Goal: Task Accomplishment & Management: Complete application form

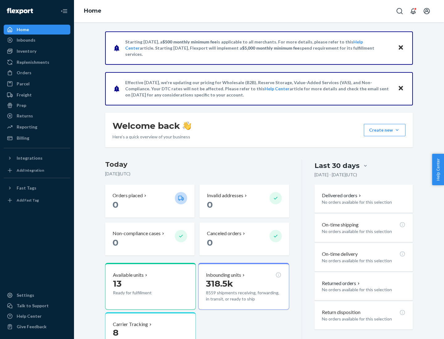
click at [397, 130] on button "Create new Create new inbound Create new order Create new product" at bounding box center [384, 130] width 42 height 12
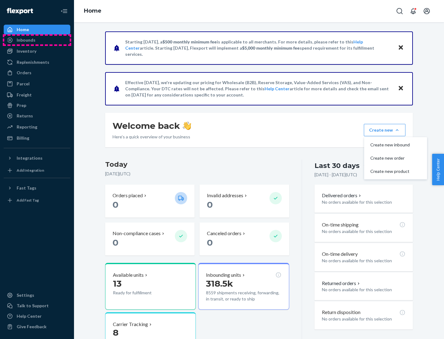
click at [37, 40] on div "Inbounds" at bounding box center [36, 40] width 65 height 9
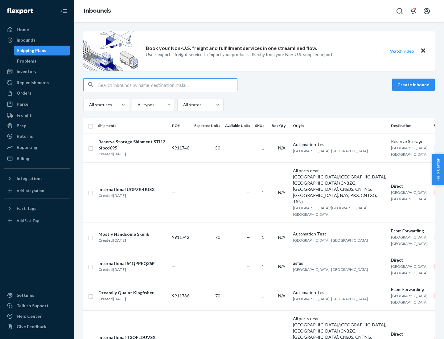
click at [414, 85] on button "Create inbound" at bounding box center [413, 85] width 43 height 12
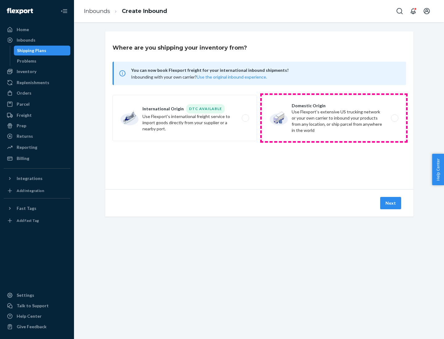
click at [334, 118] on label "Domestic Origin Use Flexport’s extensive US trucking network or your own carrie…" at bounding box center [333, 118] width 144 height 46
click at [394, 118] on input "Domestic Origin Use Flexport’s extensive US trucking network or your own carrie…" at bounding box center [396, 118] width 4 height 4
radio input "true"
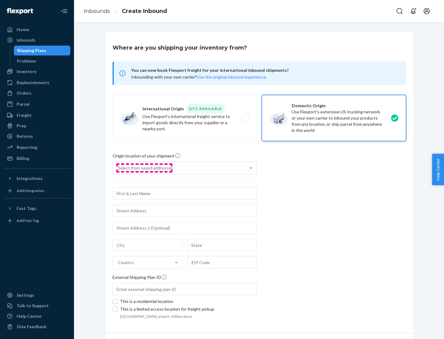
click at [144, 168] on div "Select from saved addresses" at bounding box center [145, 168] width 55 height 6
click at [118, 168] on input "Select from saved addresses" at bounding box center [118, 168] width 1 height 6
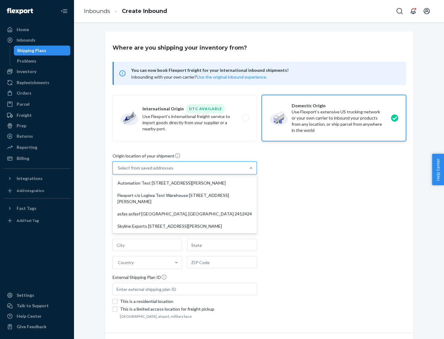
scroll to position [2, 0]
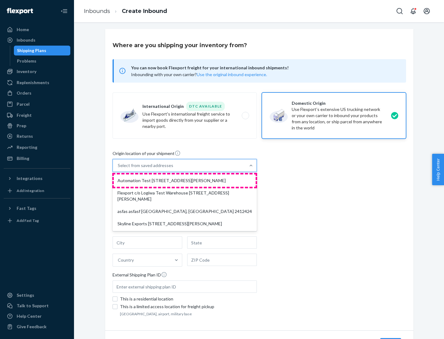
click at [184, 180] on div "Automation Test [STREET_ADDRESS][PERSON_NAME]" at bounding box center [185, 180] width 142 height 12
click at [118, 168] on input "option Automation Test [STREET_ADDRESS][PERSON_NAME] focused, 1 of 4. 4 results…" at bounding box center [118, 165] width 1 height 6
type input "Automation Test"
type input "9th Floor"
type input "[GEOGRAPHIC_DATA]"
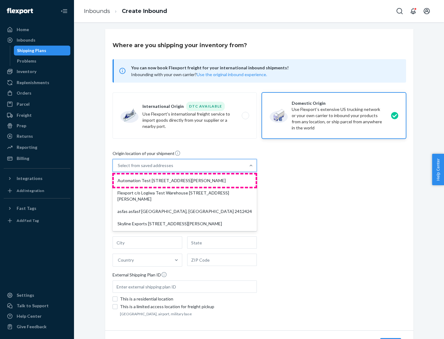
type input "CA"
type input "94104"
type input "[STREET_ADDRESS][PERSON_NAME]"
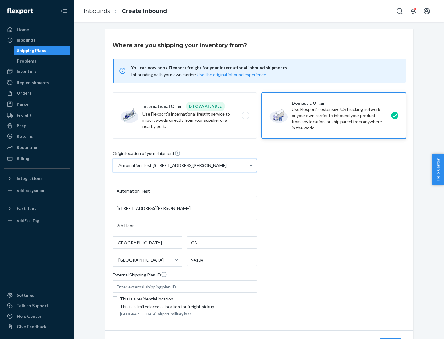
scroll to position [36, 0]
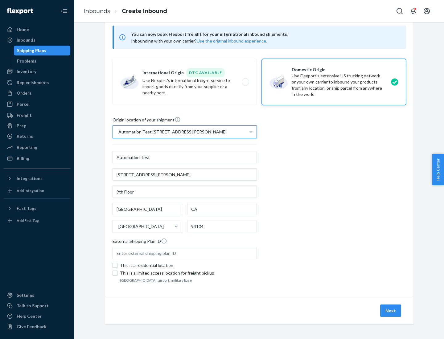
click at [391, 310] on button "Next" at bounding box center [390, 310] width 21 height 12
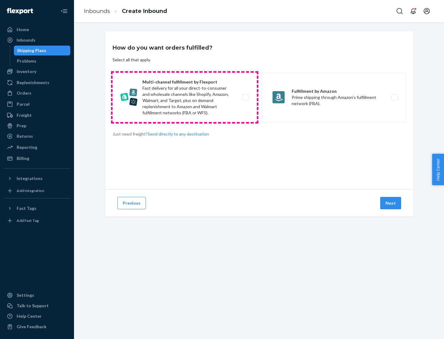
click at [184, 97] on label "Multi-channel fulfillment by Flexport Fast delivery for all your direct-to-cons…" at bounding box center [184, 97] width 144 height 49
click at [245, 97] on input "Multi-channel fulfillment by Flexport Fast delivery for all your direct-to-cons…" at bounding box center [247, 97] width 4 height 4
radio input "true"
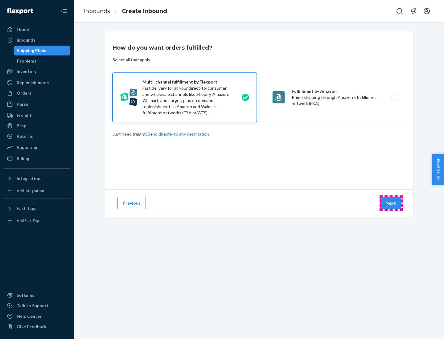
click at [391, 203] on button "Next" at bounding box center [390, 203] width 21 height 12
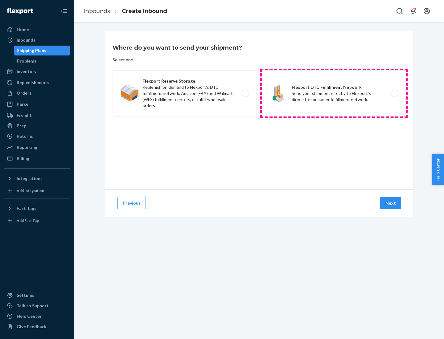
click at [334, 93] on label "Flexport DTC Fulfillment Network Send your shipment directly to Flexport's dire…" at bounding box center [333, 93] width 144 height 46
click at [394, 93] on input "Flexport DTC Fulfillment Network Send your shipment directly to Flexport's dire…" at bounding box center [396, 93] width 4 height 4
radio input "true"
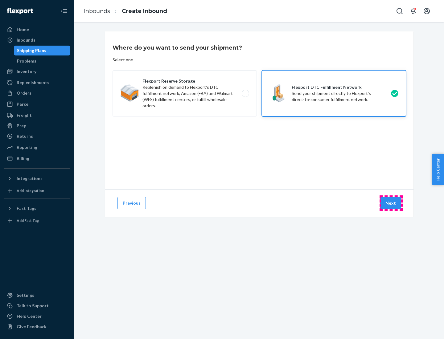
click at [391, 203] on button "Next" at bounding box center [390, 203] width 21 height 12
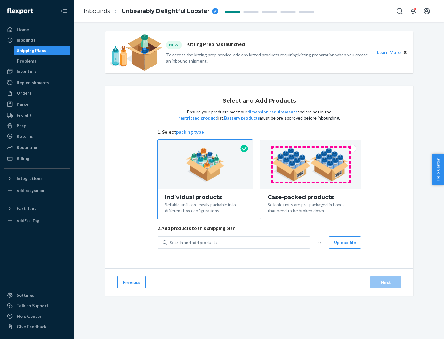
click at [310, 164] on img at bounding box center [310, 165] width 77 height 34
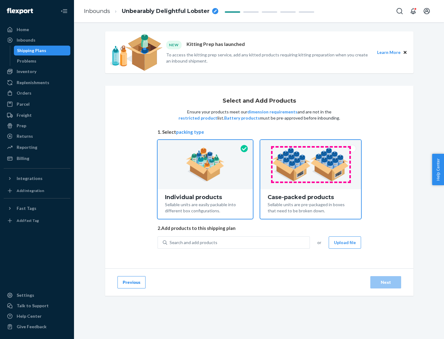
click at [310, 144] on input "Case-packed products Sellable units are pre-packaged in boxes that need to be b…" at bounding box center [310, 142] width 4 height 4
radio input "true"
radio input "false"
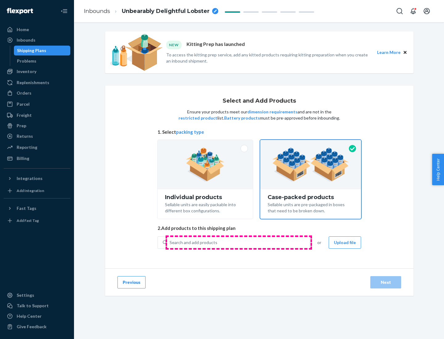
click at [238, 242] on div "Search and add products" at bounding box center [238, 242] width 142 height 11
click at [170, 242] on input "Search and add products" at bounding box center [169, 242] width 1 height 6
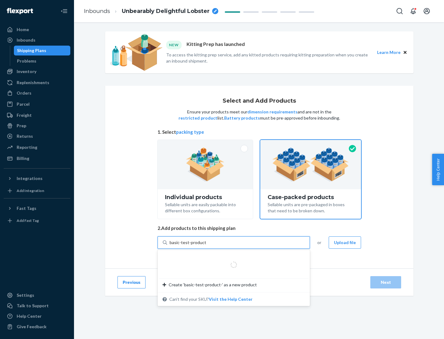
type input "basic-test-product-1"
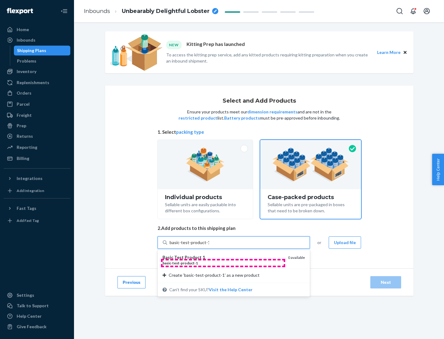
click at [223, 263] on div "basic - test - product - 1" at bounding box center [222, 262] width 120 height 5
click at [209, 245] on input "basic-test-product-1" at bounding box center [188, 242] width 39 height 6
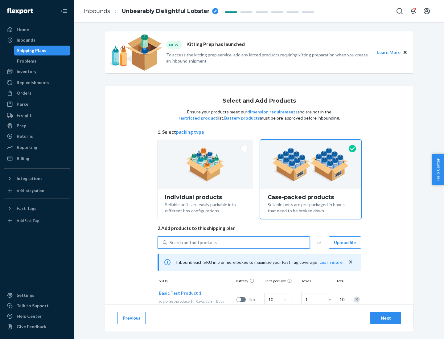
scroll to position [22, 0]
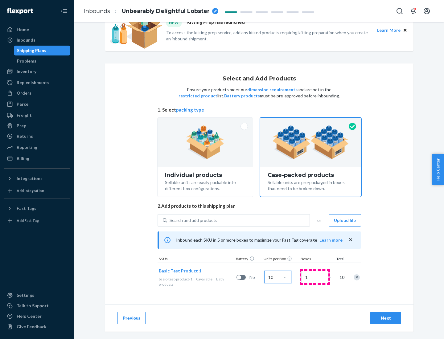
type input "10"
type input "7"
click at [385, 318] on div "Next" at bounding box center [385, 318] width 20 height 6
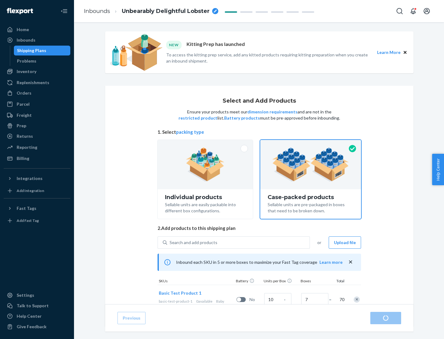
radio input "true"
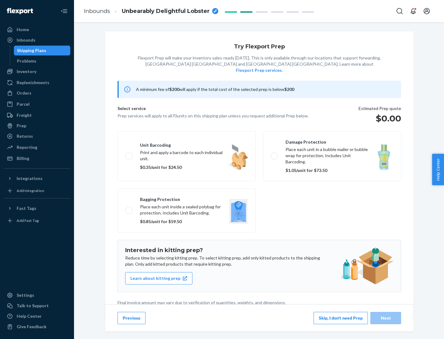
scroll to position [2, 0]
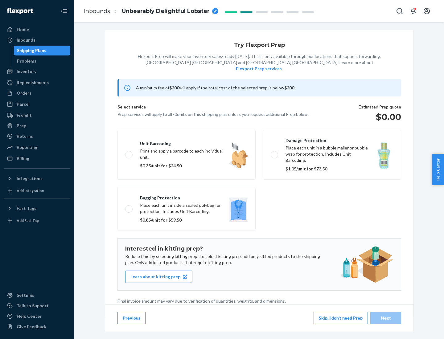
click at [186, 196] on label "Bagging protection Place each unit inside a sealed polybag for protection. Incl…" at bounding box center [186, 209] width 138 height 44
click at [129, 207] on input "Bagging protection Place each unit inside a sealed polybag for protection. Incl…" at bounding box center [127, 209] width 4 height 4
checkbox input "true"
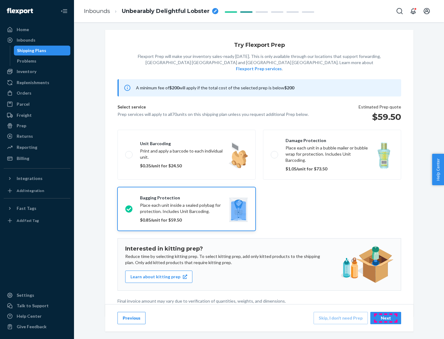
click at [385, 318] on div "Next" at bounding box center [385, 318] width 20 height 6
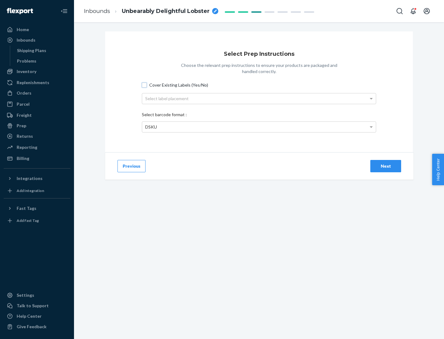
click at [144, 85] on input "Cover Existing Labels (Yes/No)" at bounding box center [144, 85] width 5 height 5
checkbox input "true"
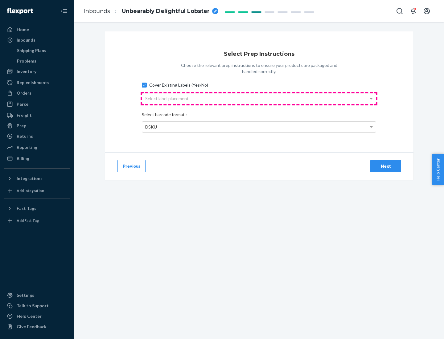
click at [259, 98] on div "Select label placement" at bounding box center [258, 98] width 233 height 10
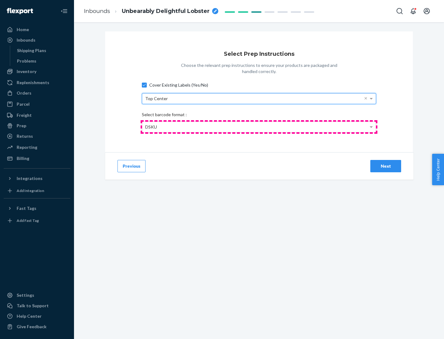
click at [259, 127] on div "DSKU" at bounding box center [258, 127] width 233 height 10
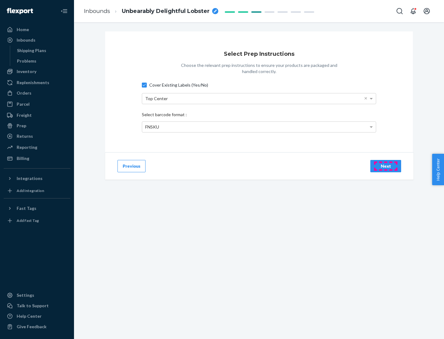
click at [385, 166] on div "Next" at bounding box center [385, 166] width 20 height 6
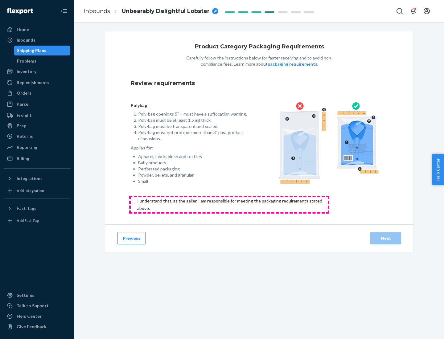
click at [229, 204] on input "checkbox" at bounding box center [233, 204] width 205 height 15
checkbox input "true"
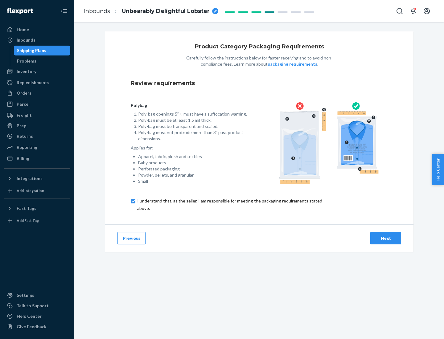
click at [385, 238] on div "Next" at bounding box center [385, 238] width 20 height 6
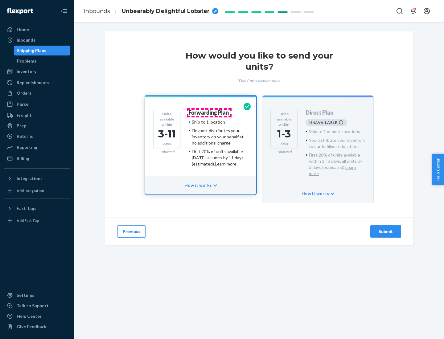
click at [209, 112] on h4 "Forwarding Plan" at bounding box center [208, 113] width 40 height 6
click at [385, 228] on div "Submit" at bounding box center [385, 231] width 20 height 6
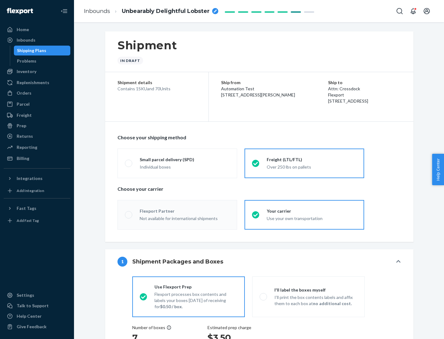
radio input "true"
radio input "false"
radio input "true"
radio input "false"
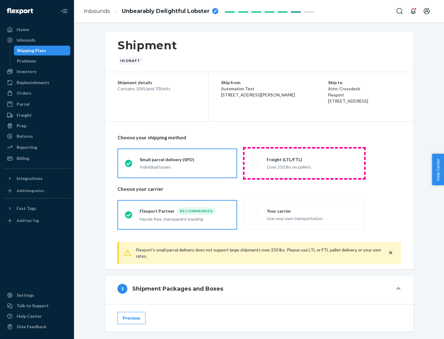
click at [304, 163] on div "Over 250 lbs on pallets" at bounding box center [311, 166] width 90 height 7
click at [256, 163] on input "Freight (LTL/FTL) Over 250 lbs on pallets" at bounding box center [254, 163] width 4 height 4
radio input "true"
radio input "false"
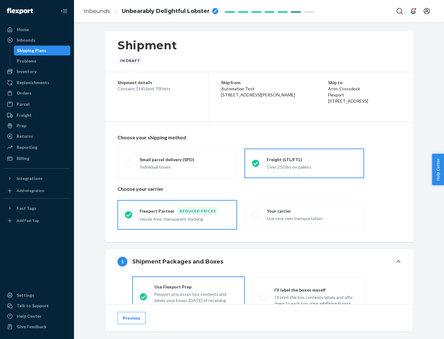
scroll to position [34, 0]
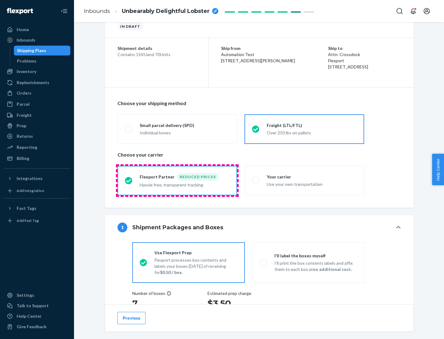
click at [177, 180] on div "Hassle free, transparent tracking" at bounding box center [185, 183] width 90 height 7
click at [129, 180] on input "Flexport Partner Reduced prices Hassle free, transparent tracking" at bounding box center [127, 180] width 4 height 4
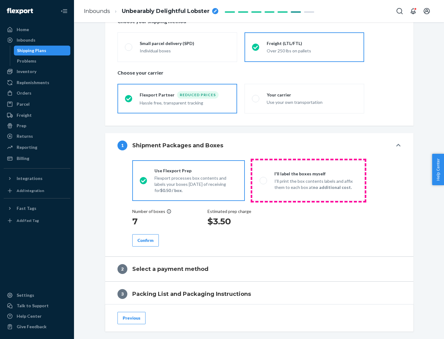
click at [308, 180] on p "I’ll print the box contents labels and affix them to each box at no additional …" at bounding box center [315, 184] width 83 height 12
click at [263, 180] on input "I'll label the boxes myself I’ll print the box contents labels and affix them t…" at bounding box center [261, 180] width 4 height 4
radio input "true"
radio input "false"
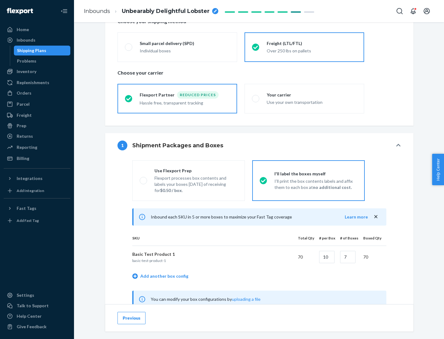
scroll to position [193, 0]
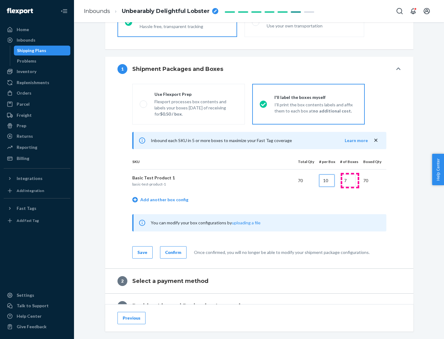
type input "10"
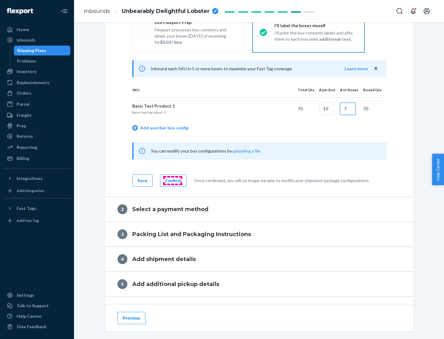
type input "7"
click at [172, 180] on div "Confirm" at bounding box center [173, 180] width 16 height 6
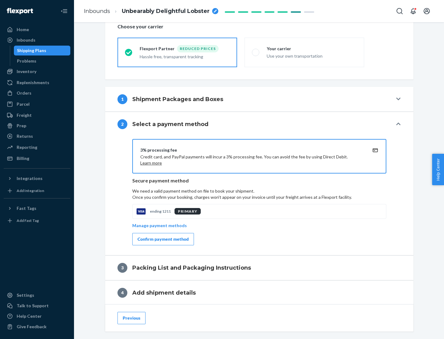
scroll to position [221, 0]
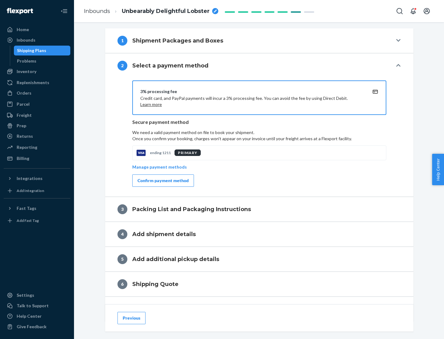
click at [162, 180] on div "Confirm payment method" at bounding box center [162, 180] width 51 height 6
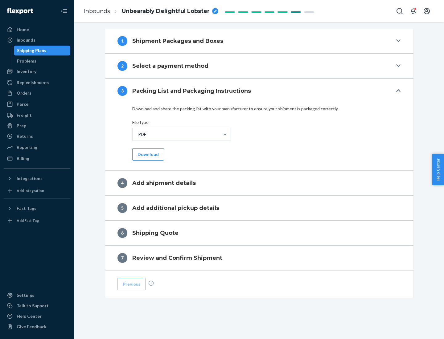
scroll to position [194, 0]
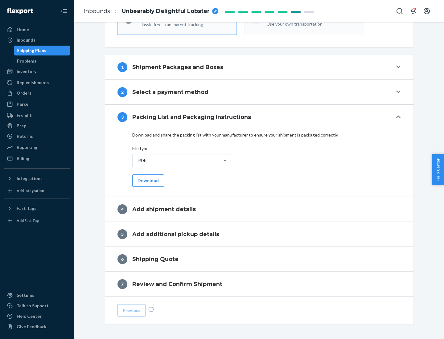
click at [147, 180] on button "Download" at bounding box center [148, 180] width 32 height 12
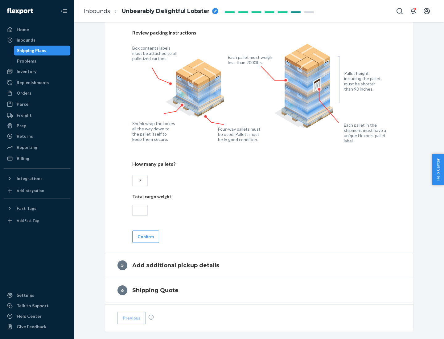
scroll to position [400, 0]
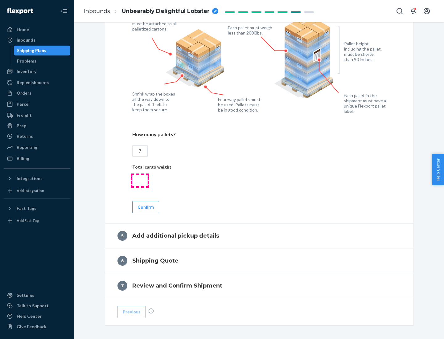
type input "7"
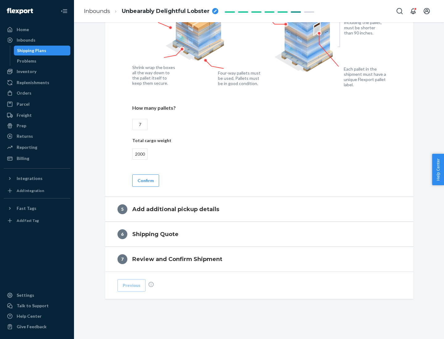
type input "2000"
click at [145, 180] on button "Confirm" at bounding box center [145, 180] width 27 height 12
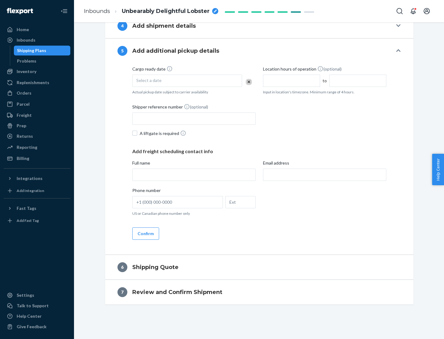
scroll to position [211, 0]
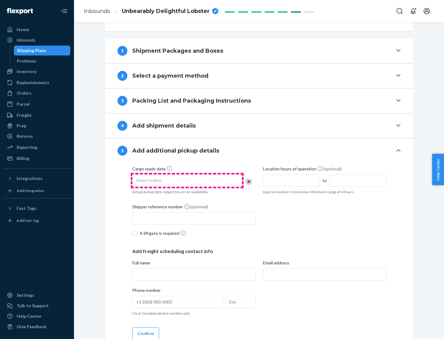
click at [187, 180] on div "Select a date" at bounding box center [187, 180] width 110 height 12
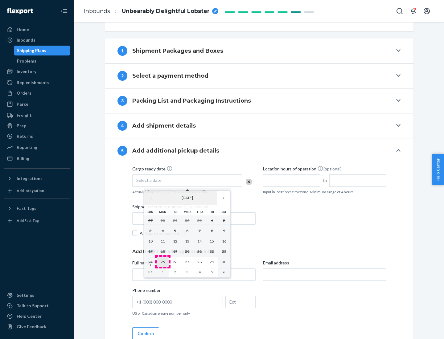
click at [162, 261] on abbr "25" at bounding box center [162, 261] width 4 height 5
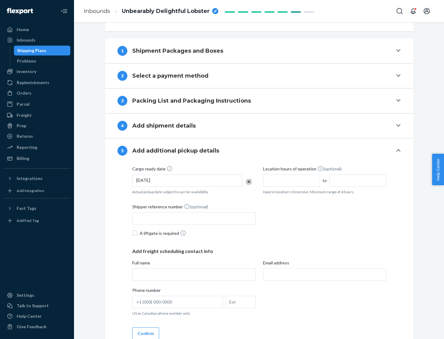
scroll to position [305, 0]
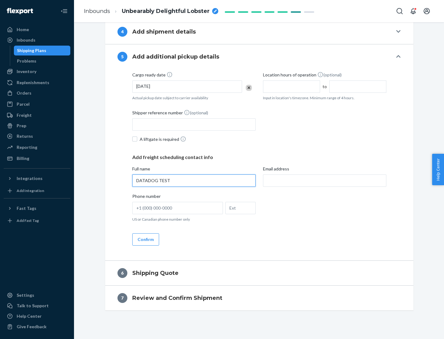
type input "DATADOG TEST"
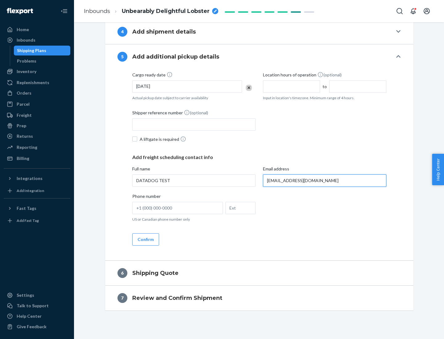
scroll to position [310, 0]
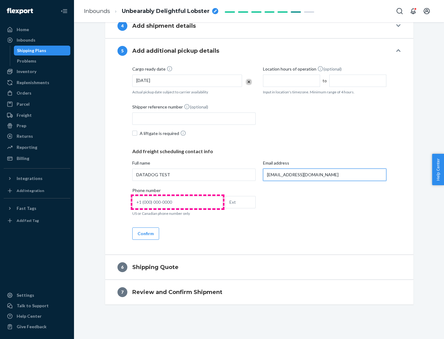
type input "[EMAIL_ADDRESS][DOMAIN_NAME]"
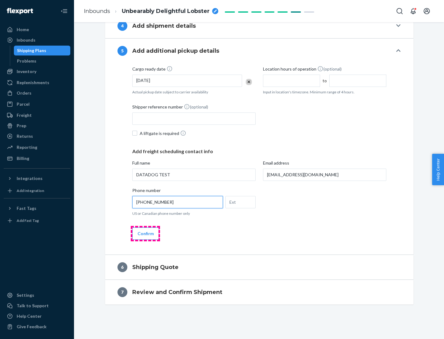
type input "[PHONE_NUMBER]"
click at [145, 233] on button "Confirm" at bounding box center [145, 233] width 27 height 12
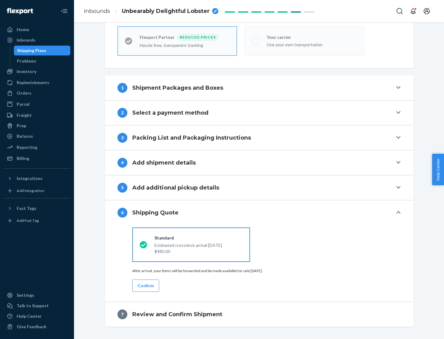
scroll to position [196, 0]
